Goal: Check status: Check status

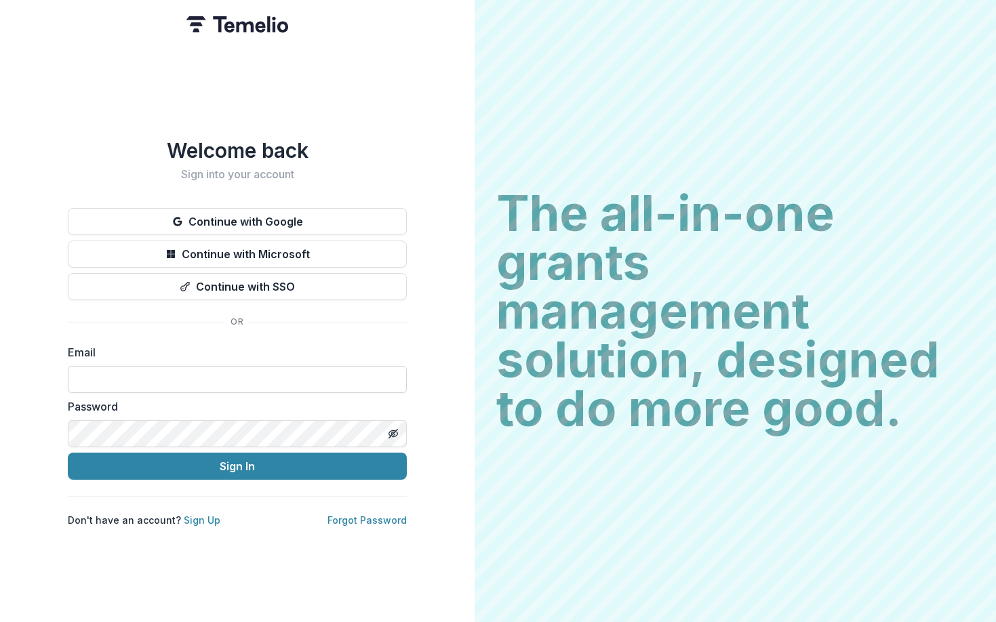
click at [211, 370] on input at bounding box center [237, 379] width 339 height 27
type input "**********"
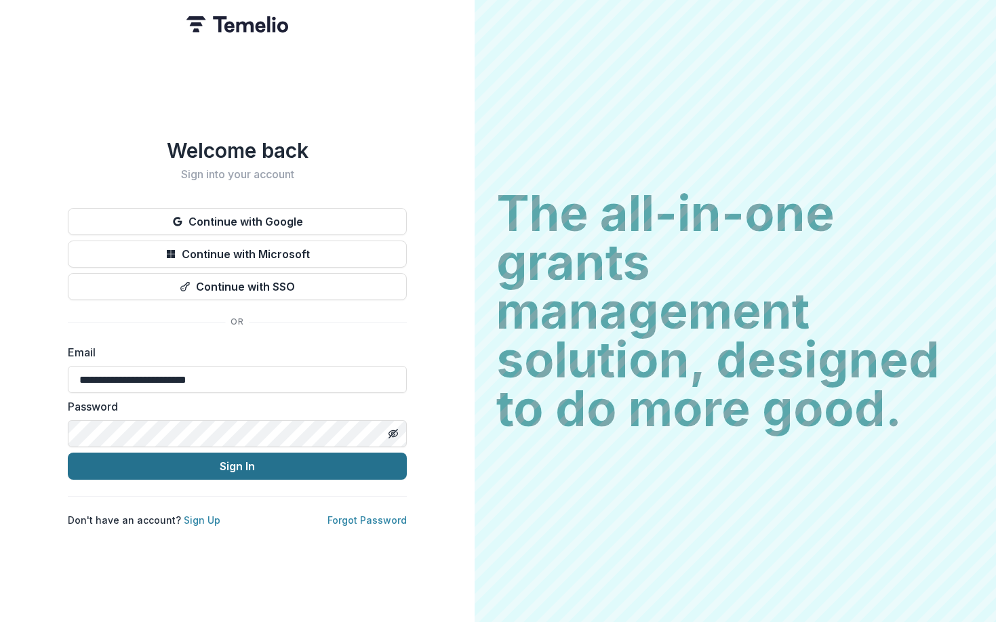
click at [218, 462] on button "Sign In" at bounding box center [237, 466] width 339 height 27
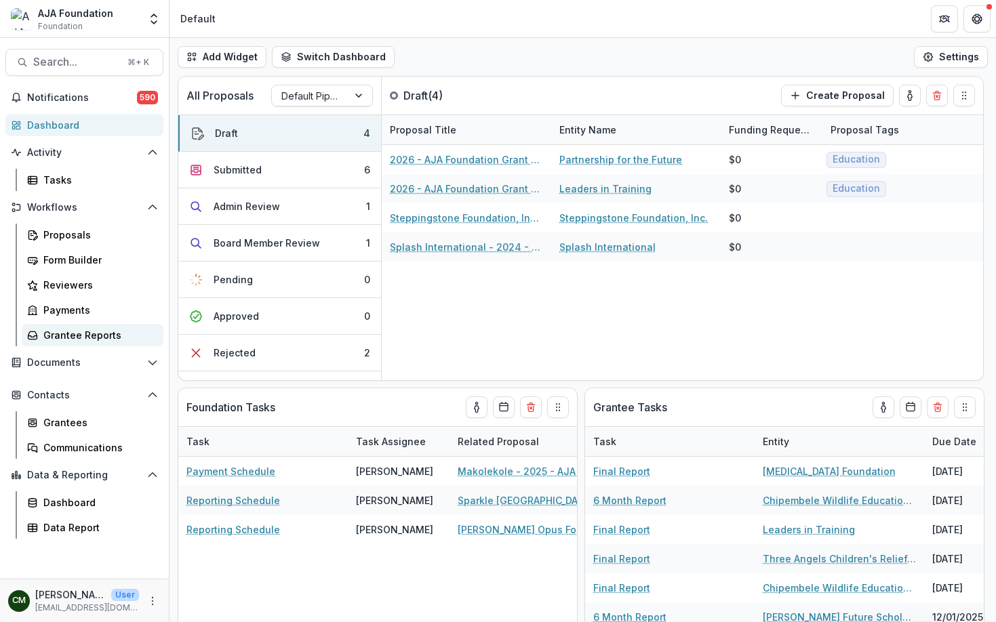
click at [69, 331] on div "Grantee Reports" at bounding box center [97, 335] width 109 height 14
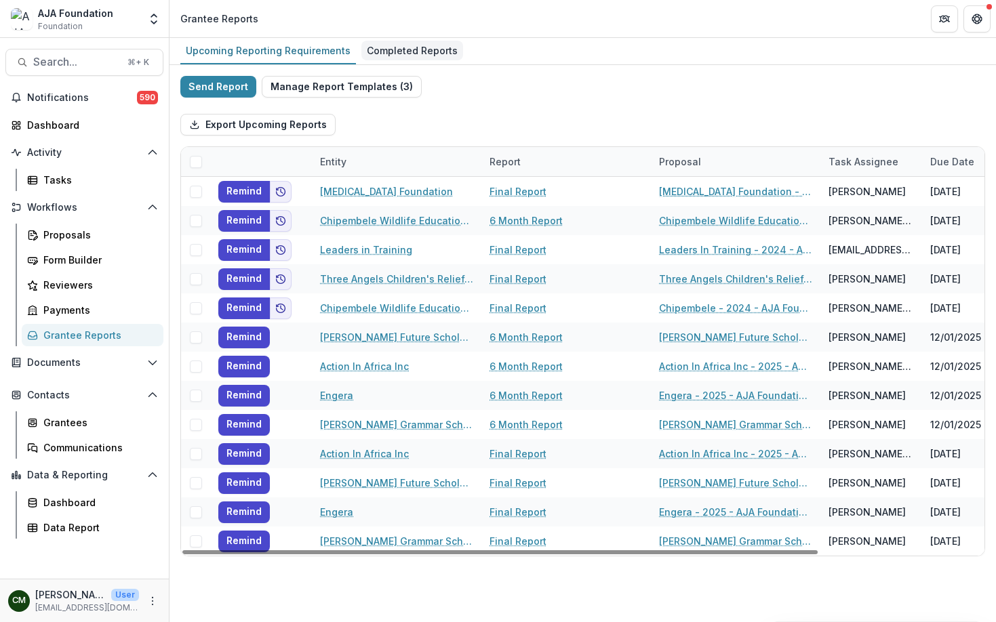
click at [378, 56] on div "Completed Reports" at bounding box center [412, 51] width 102 height 20
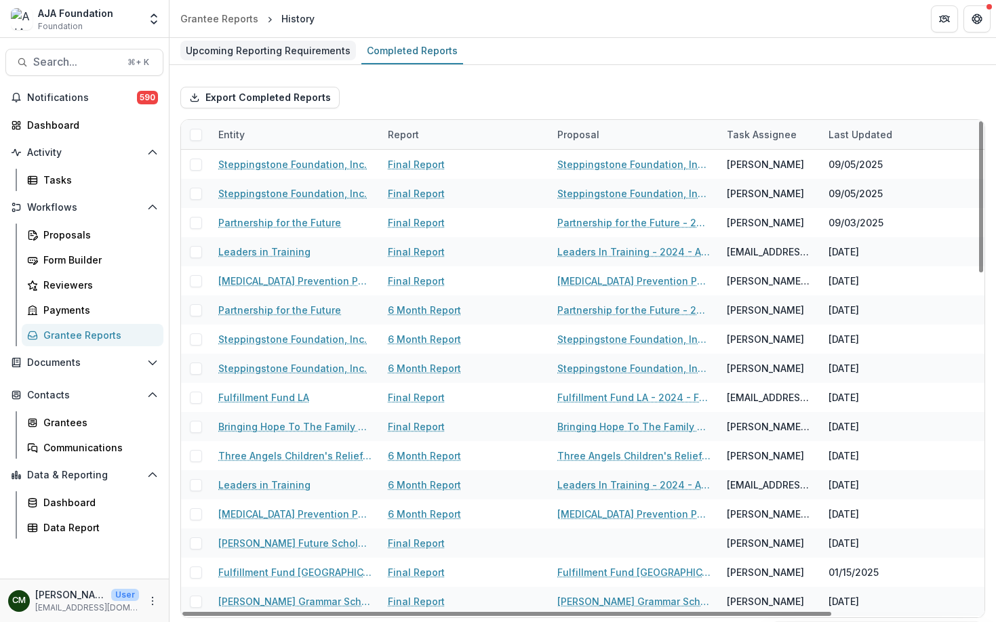
click at [271, 58] on div "Upcoming Reporting Requirements" at bounding box center [268, 51] width 176 height 20
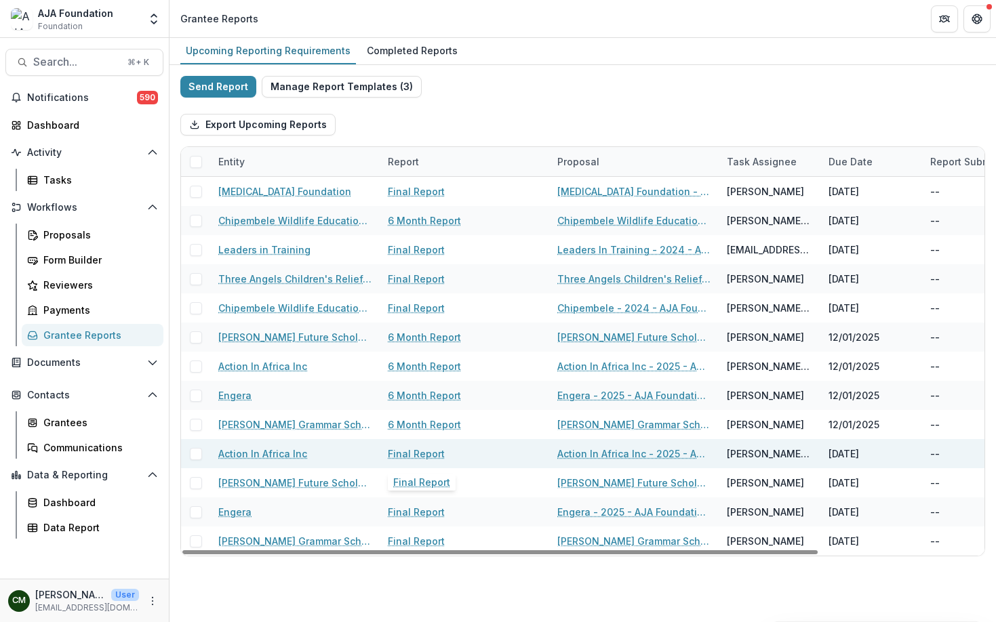
click at [441, 454] on link "Final Report" at bounding box center [416, 454] width 57 height 14
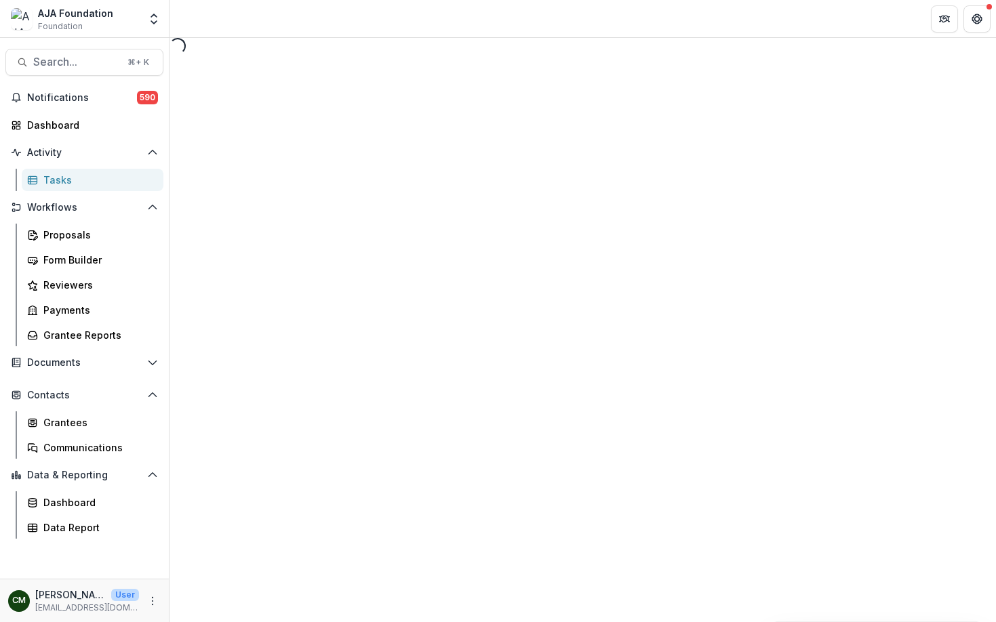
select select "********"
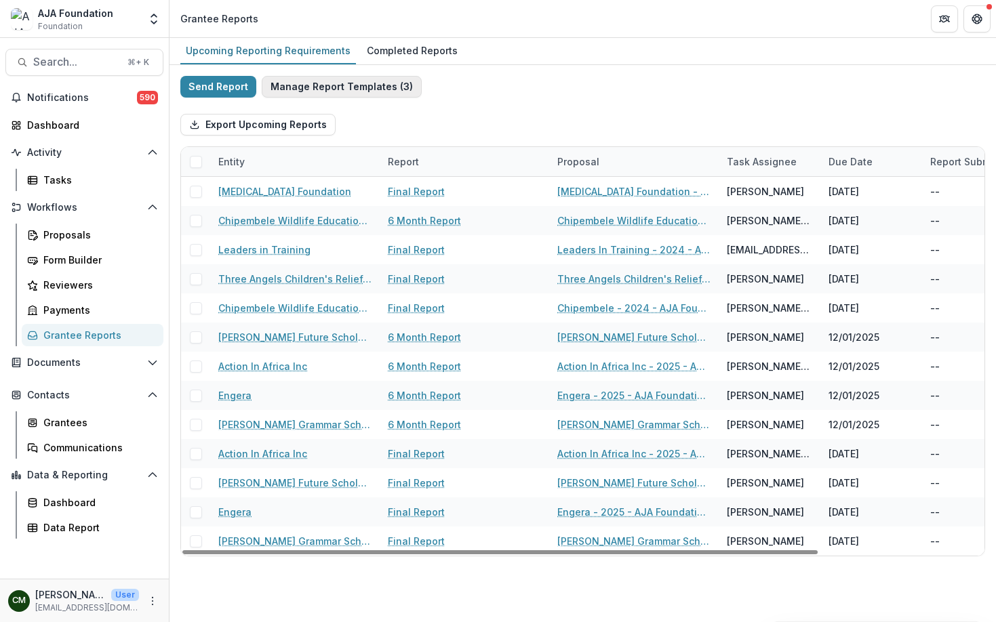
click at [355, 94] on button "Manage Report Templates ( 3 )" at bounding box center [342, 87] width 160 height 22
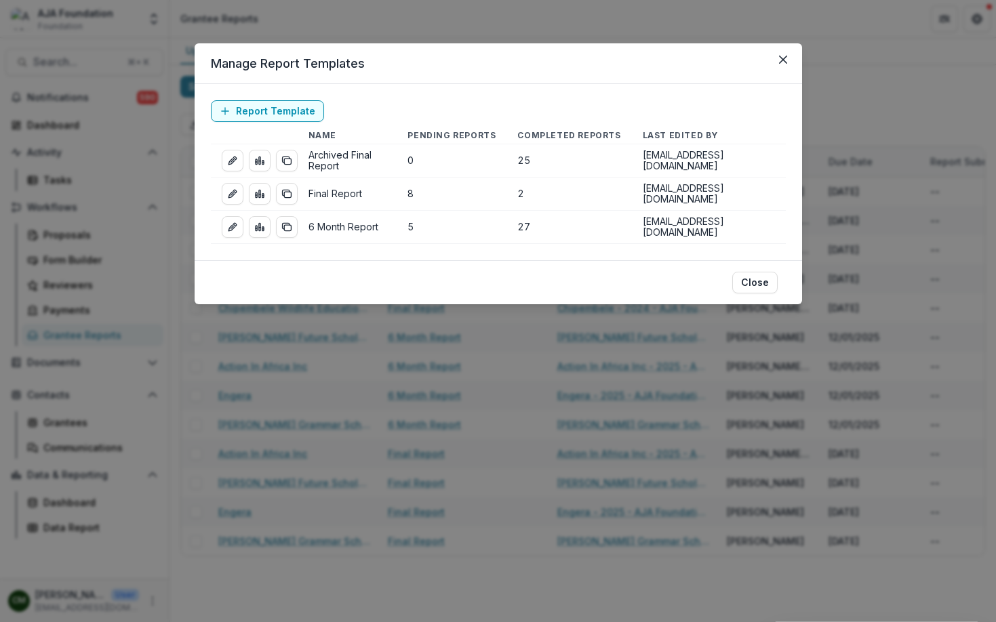
click at [386, 35] on div "Manage Report Templates Report Template Name Pending Reports Completed Reports …" at bounding box center [498, 311] width 996 height 622
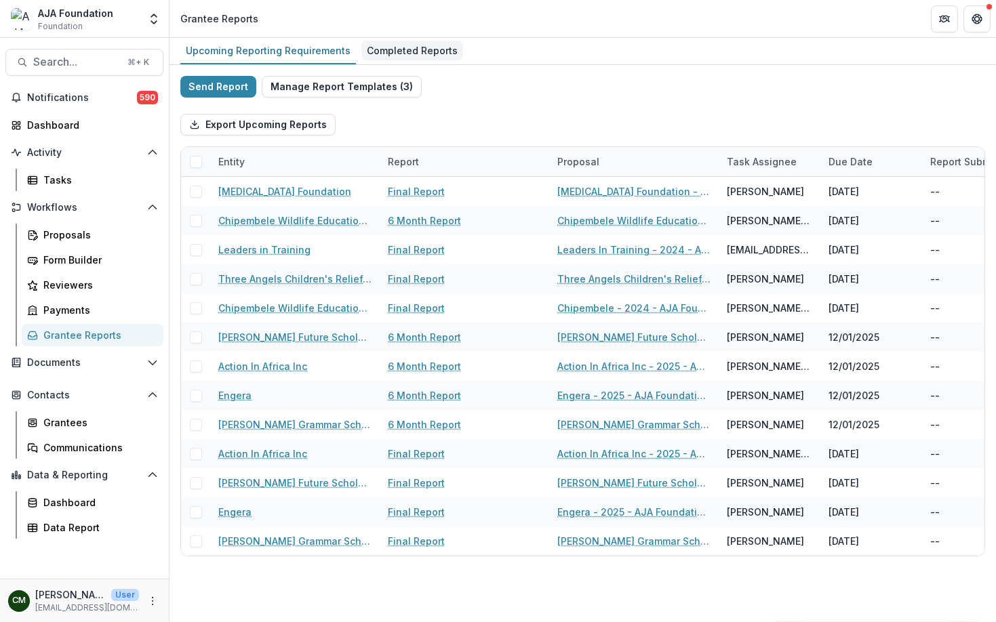
click at [378, 52] on div "Completed Reports" at bounding box center [412, 51] width 102 height 20
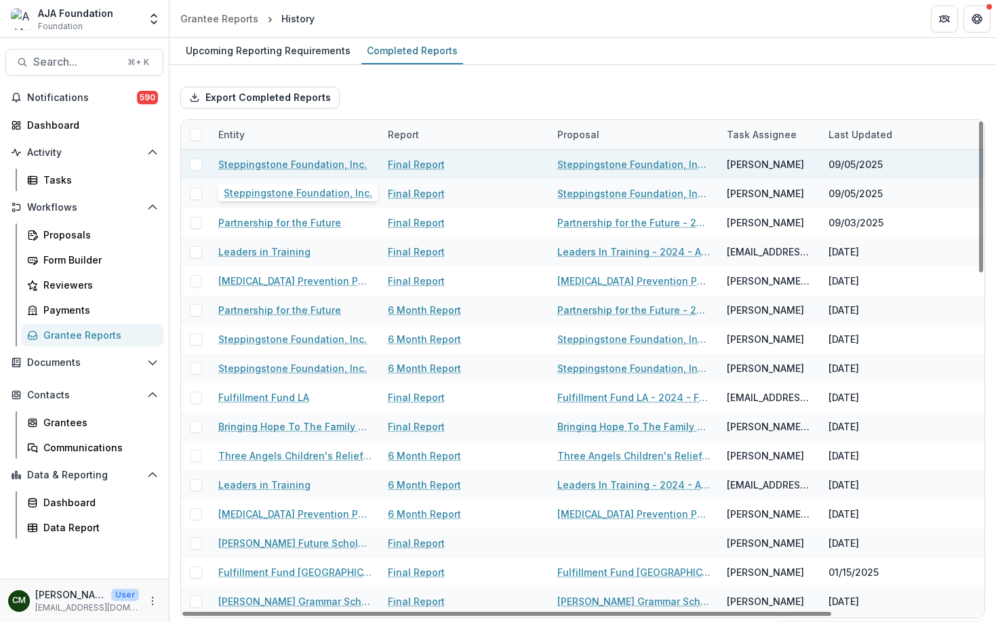
click at [278, 161] on link "Steppingstone Foundation, Inc." at bounding box center [292, 164] width 148 height 14
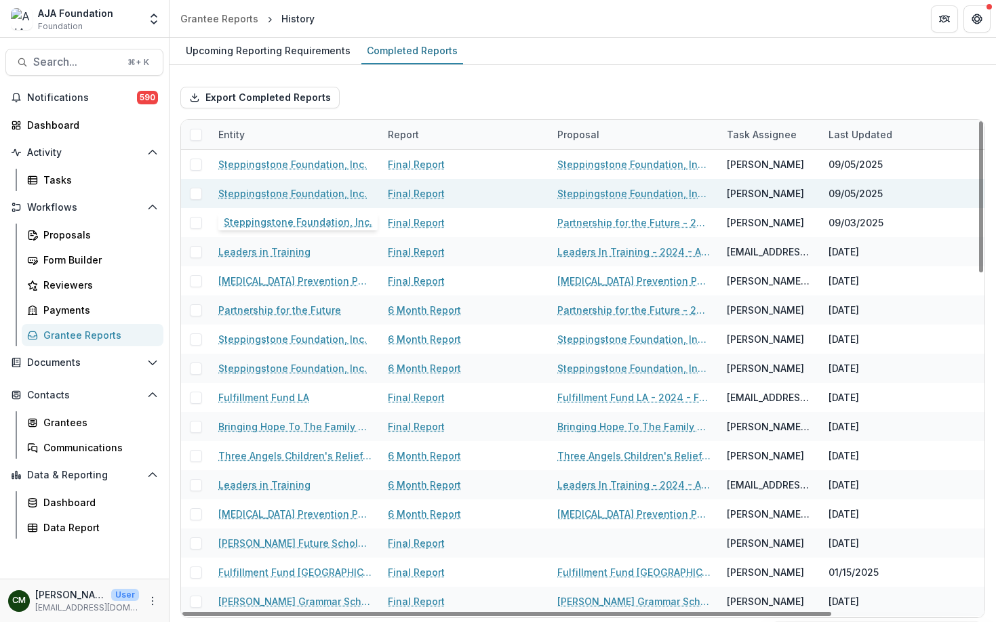
click at [264, 194] on link "Steppingstone Foundation, Inc." at bounding box center [292, 193] width 148 height 14
